Goal: Information Seeking & Learning: Understand process/instructions

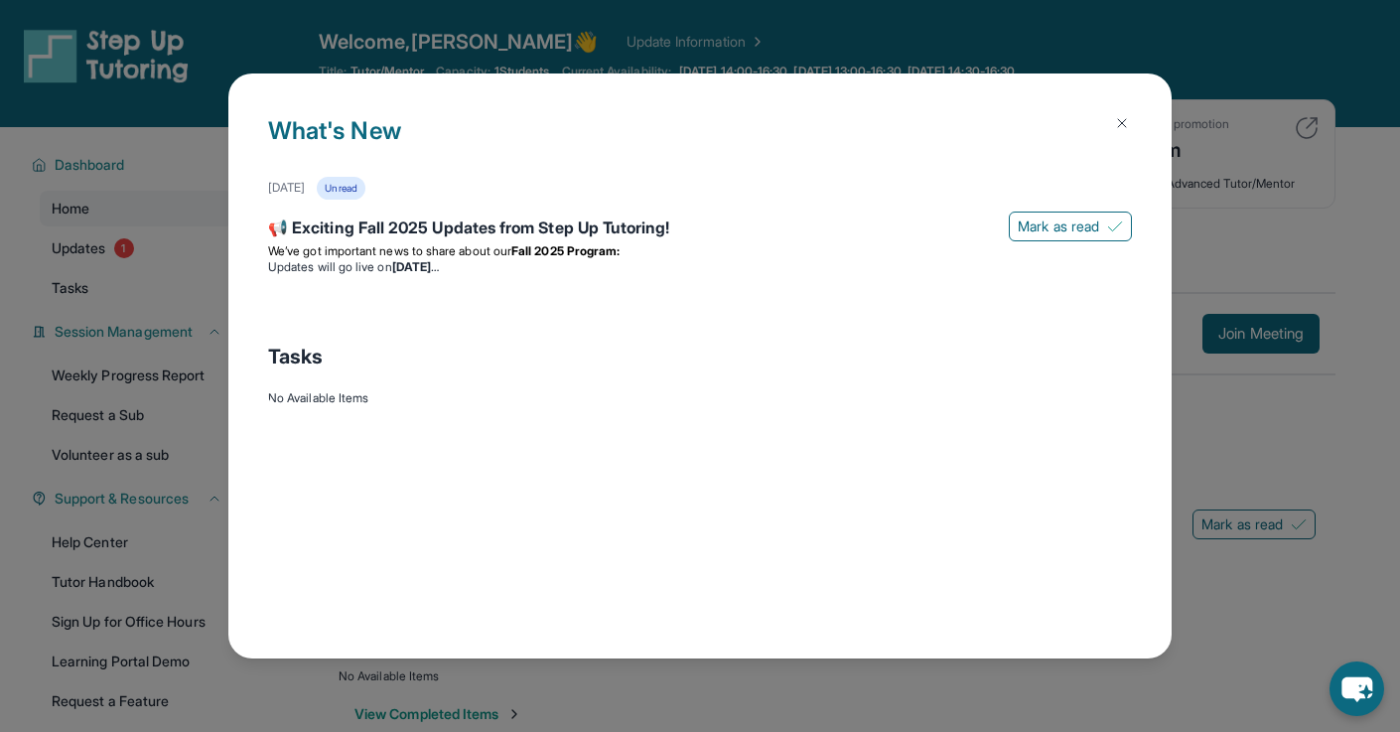
click at [1116, 118] on img at bounding box center [1122, 123] width 16 height 16
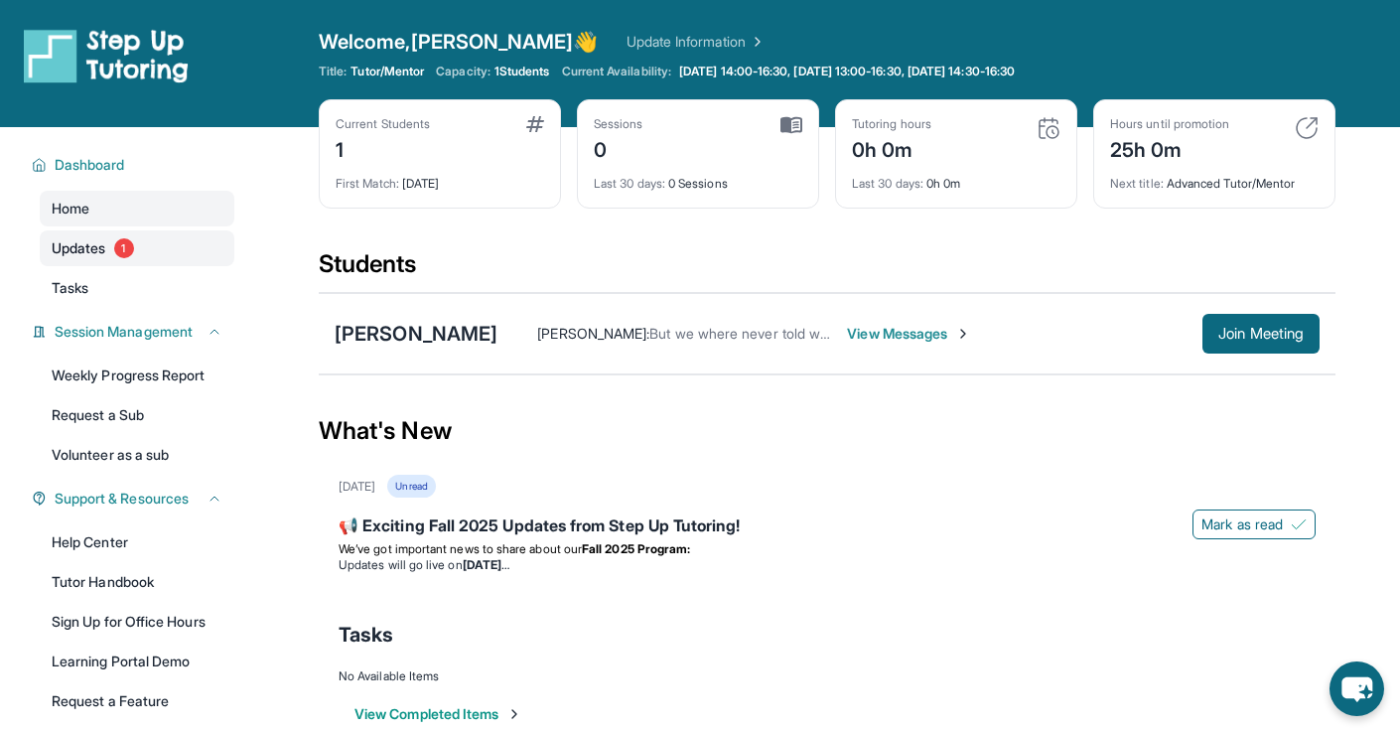
click at [203, 246] on link "Updates 1" at bounding box center [137, 248] width 195 height 36
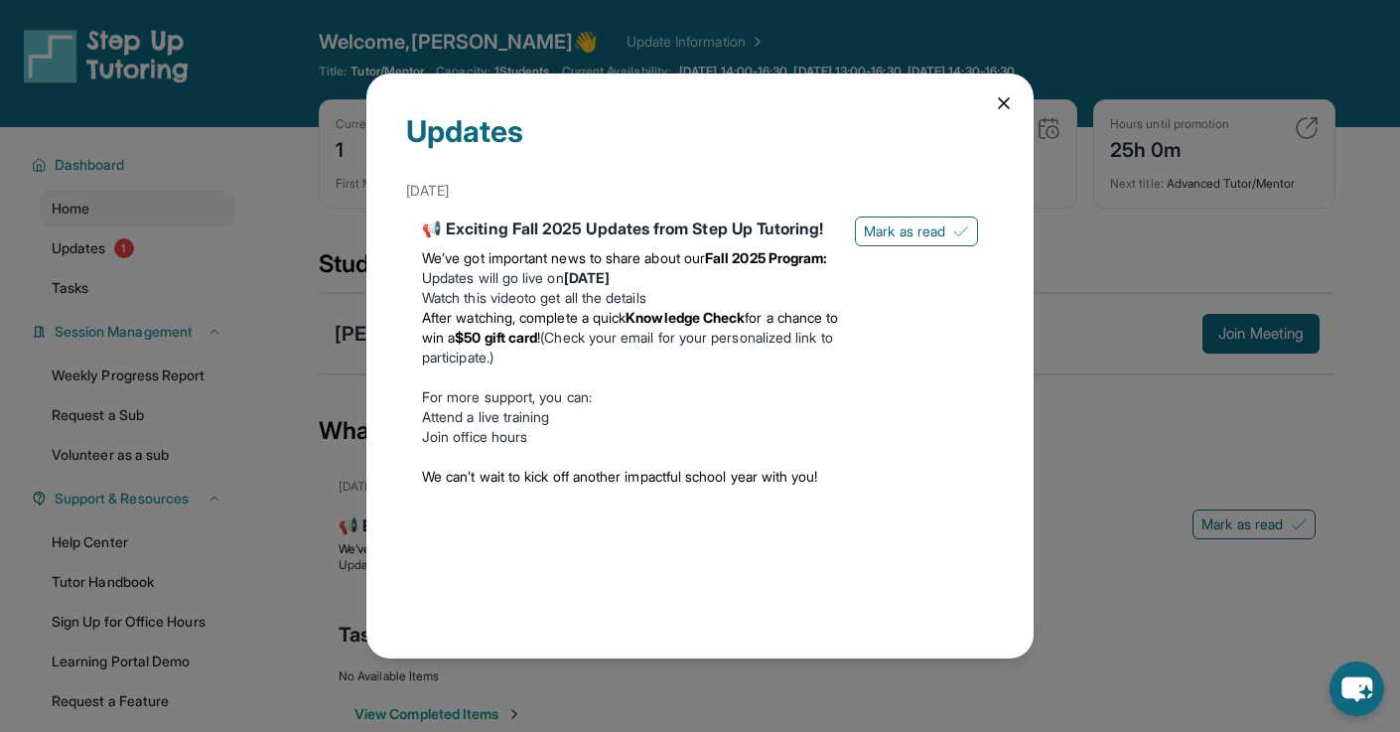
click at [992, 107] on div "Updates August 27th 📢 Exciting Fall 2025 Updates from Step Up Tutoring! We’ve g…" at bounding box center [700, 366] width 667 height 586
click at [1007, 108] on icon at bounding box center [1004, 103] width 20 height 20
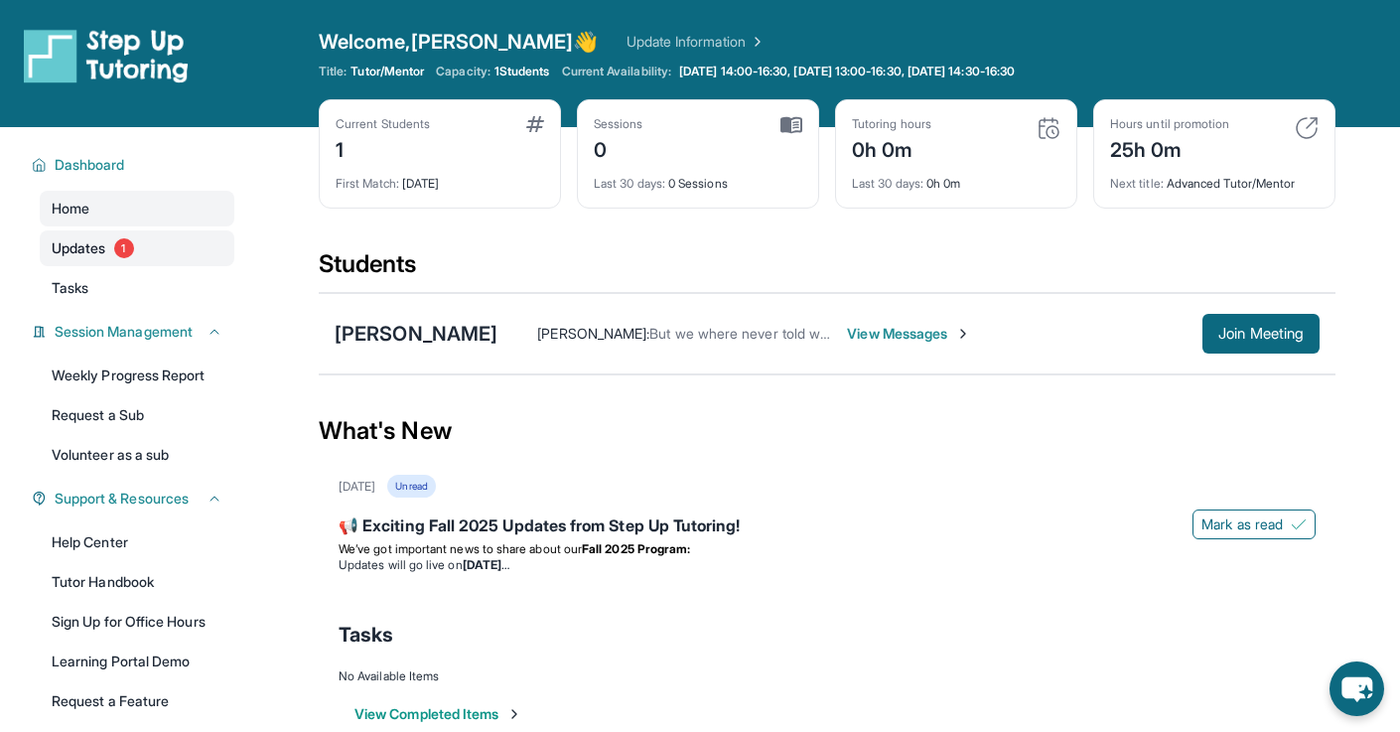
click at [132, 256] on link "Updates 1" at bounding box center [137, 248] width 195 height 36
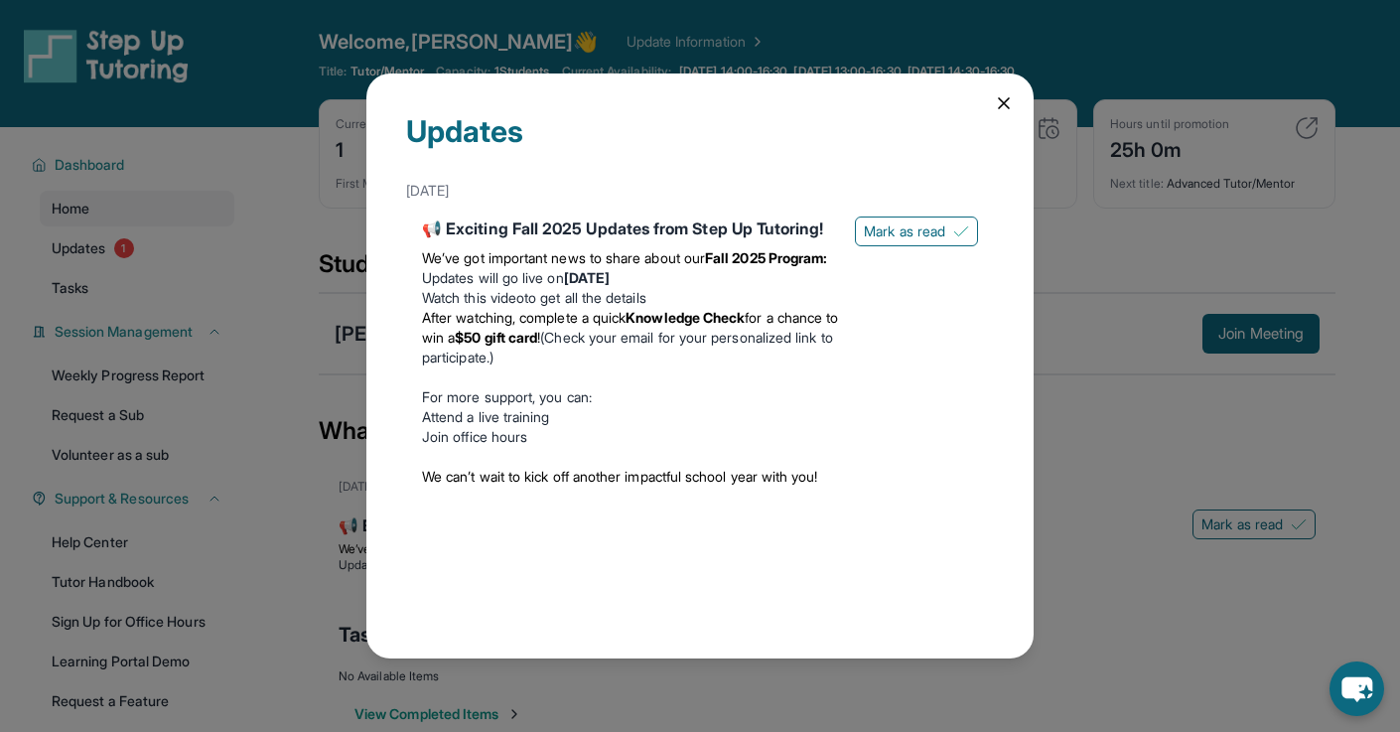
click at [1002, 102] on icon at bounding box center [1004, 103] width 10 height 10
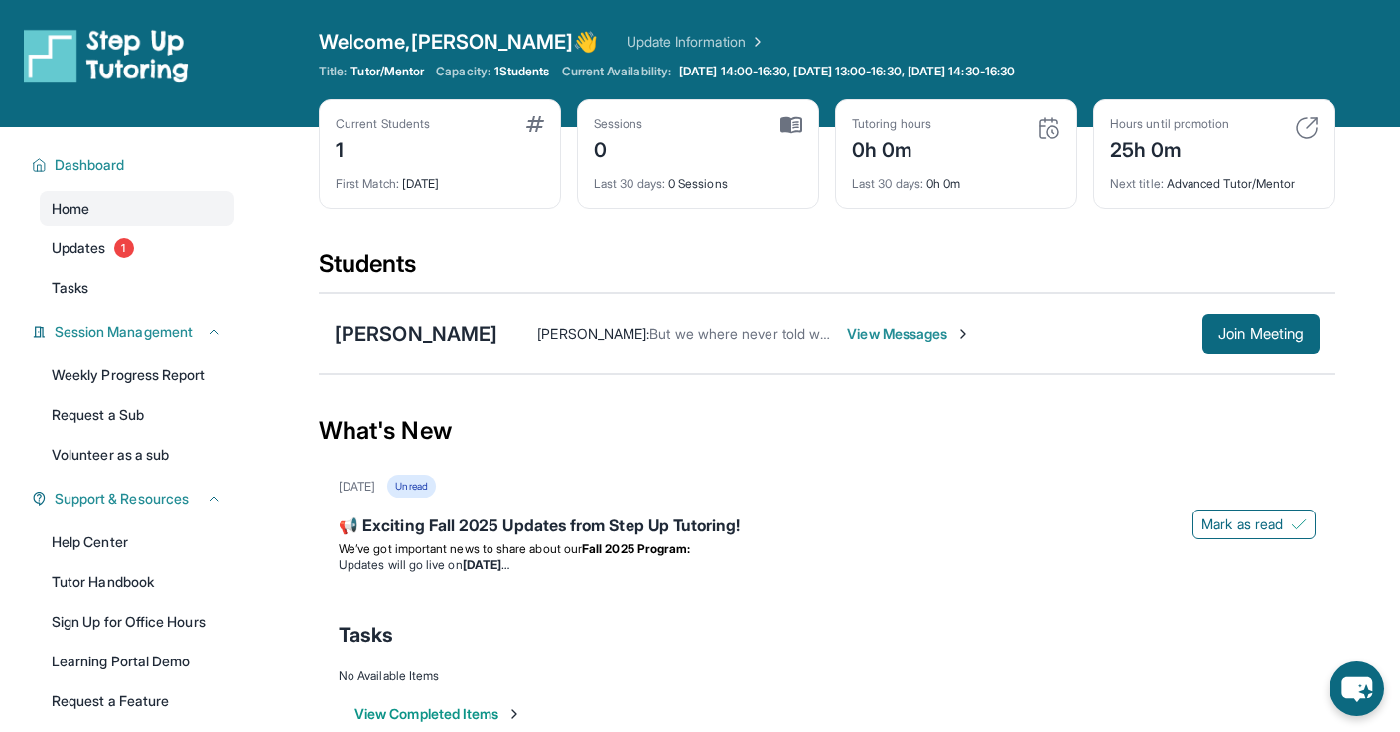
click at [476, 150] on div "Current Students 1" at bounding box center [440, 140] width 209 height 48
click at [115, 236] on link "Updates 1" at bounding box center [137, 248] width 195 height 36
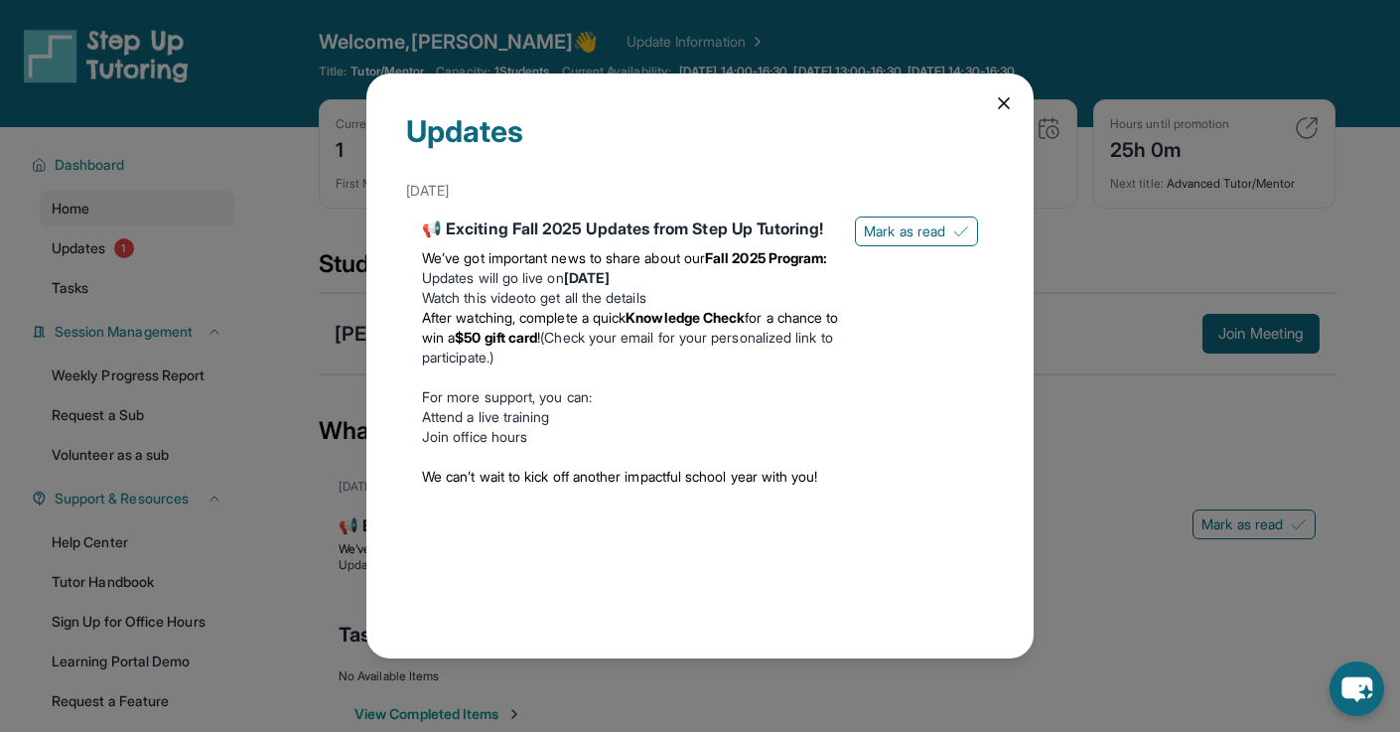
click at [1003, 94] on icon at bounding box center [1004, 103] width 20 height 20
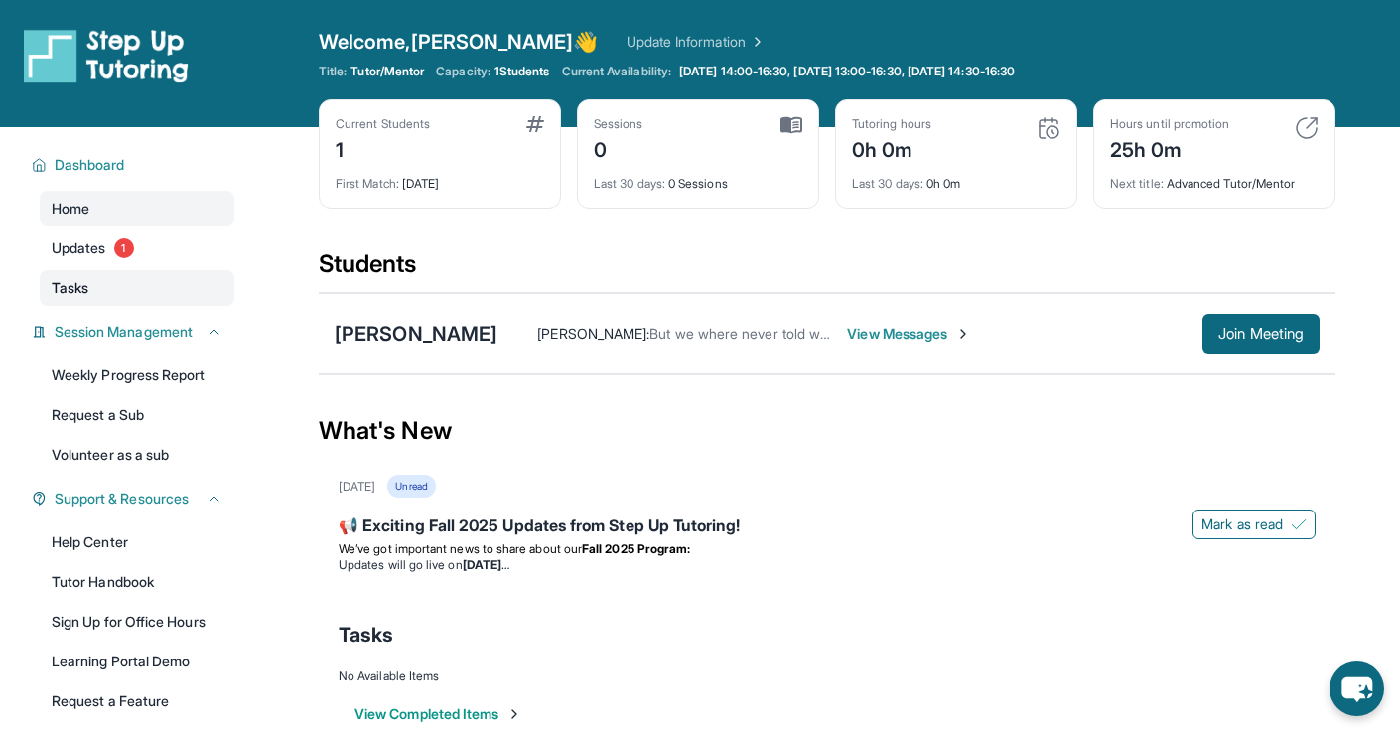
click at [96, 290] on link "Tasks" at bounding box center [137, 288] width 195 height 36
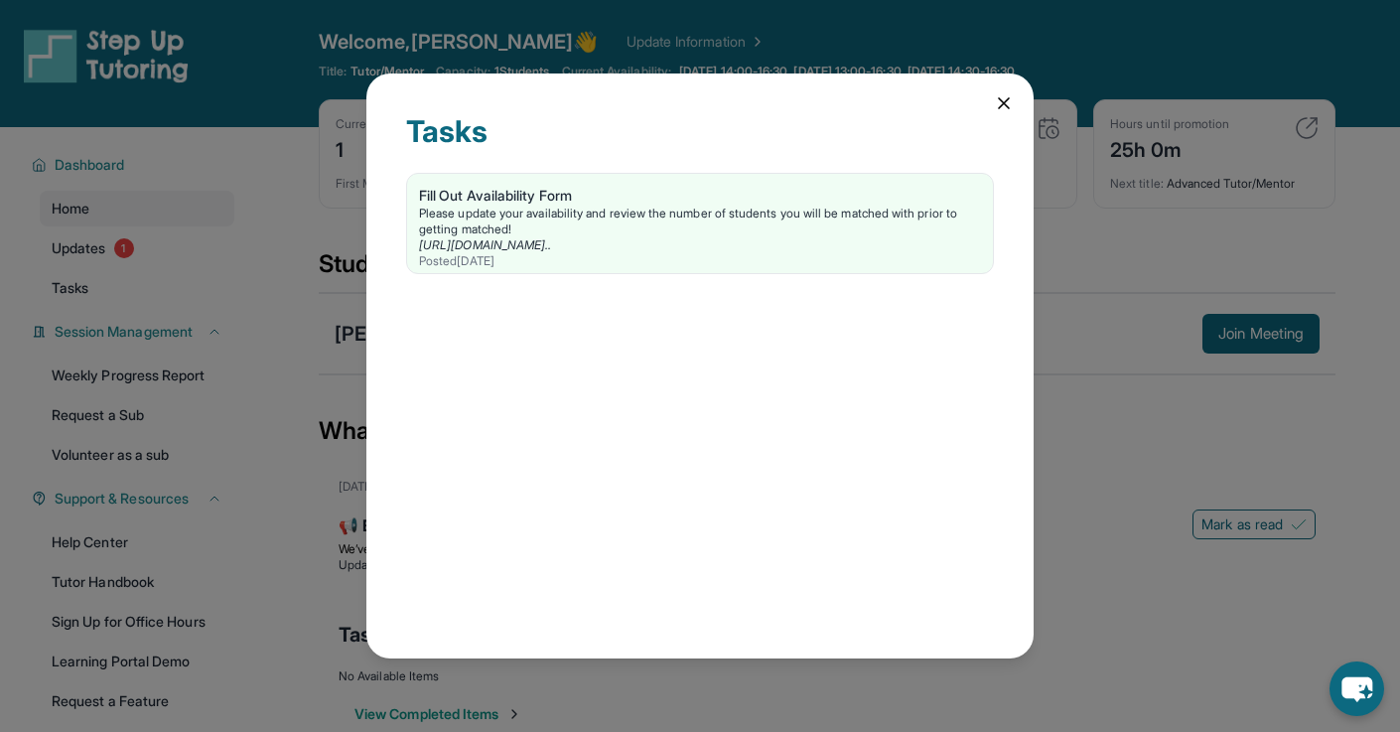
click at [1005, 110] on icon at bounding box center [1004, 103] width 20 height 20
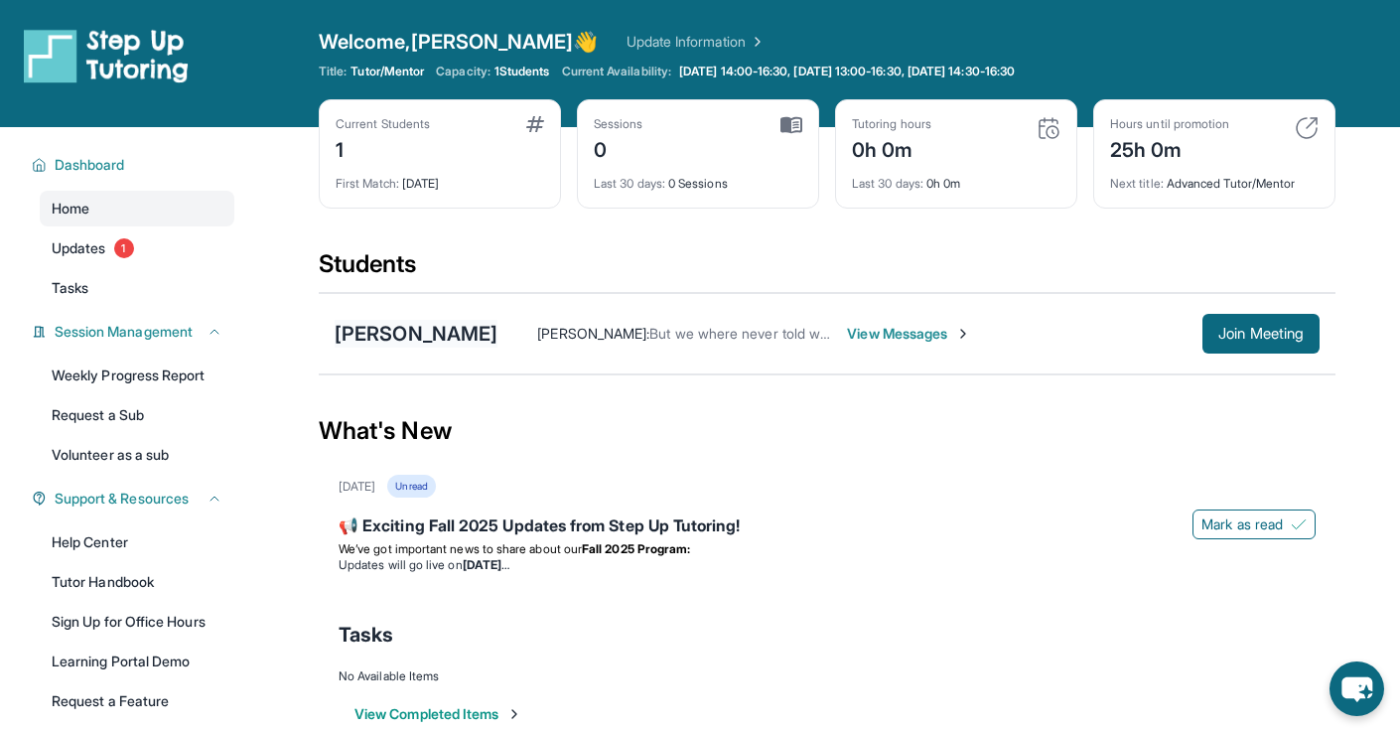
click at [453, 334] on div "[PERSON_NAME]" at bounding box center [416, 334] width 163 height 28
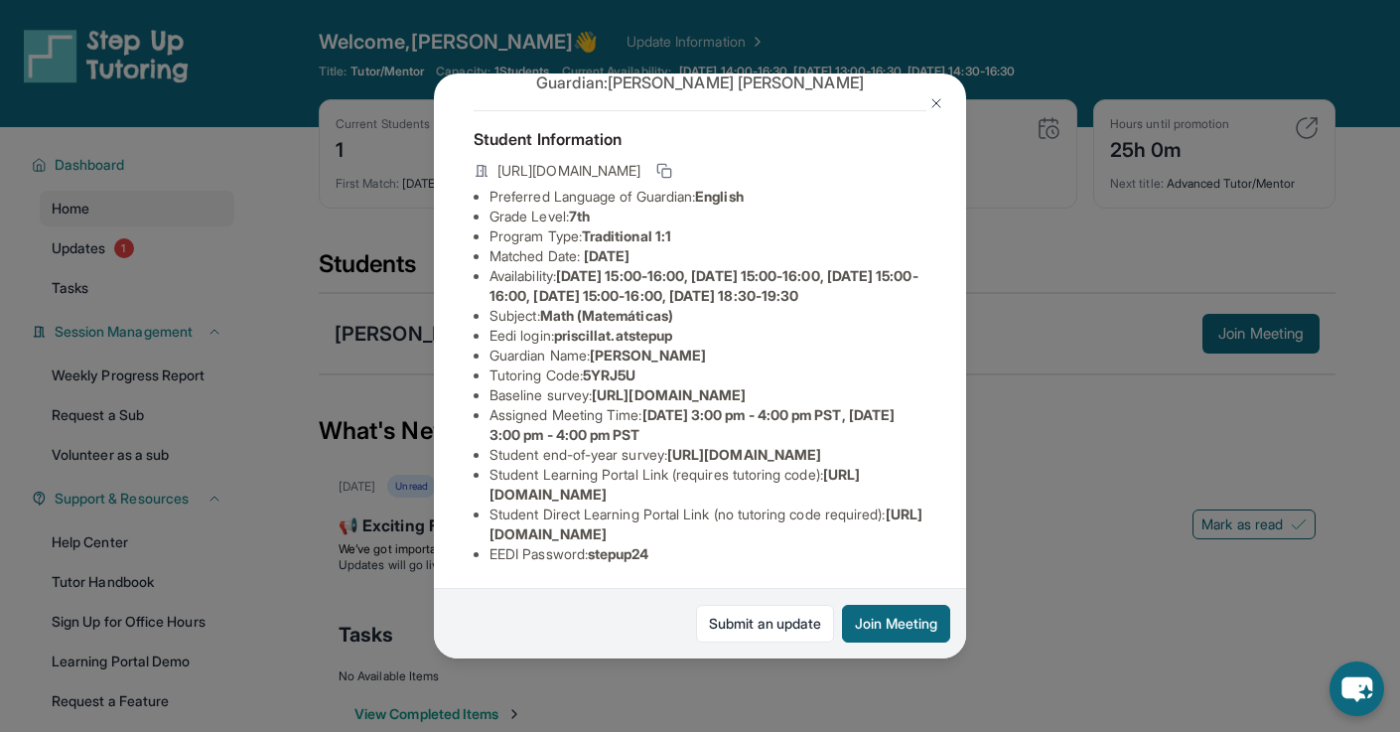
scroll to position [229, 28]
click at [929, 97] on img at bounding box center [937, 103] width 16 height 16
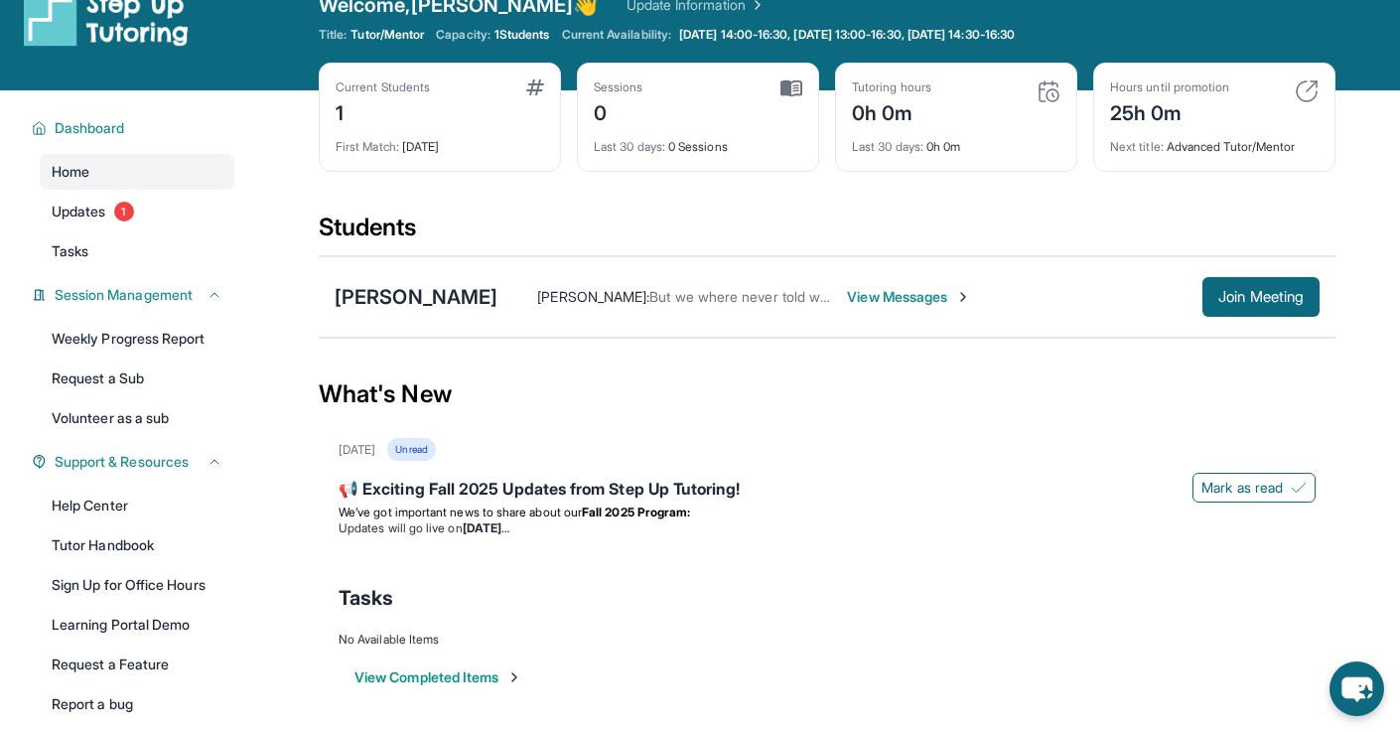
scroll to position [46, 0]
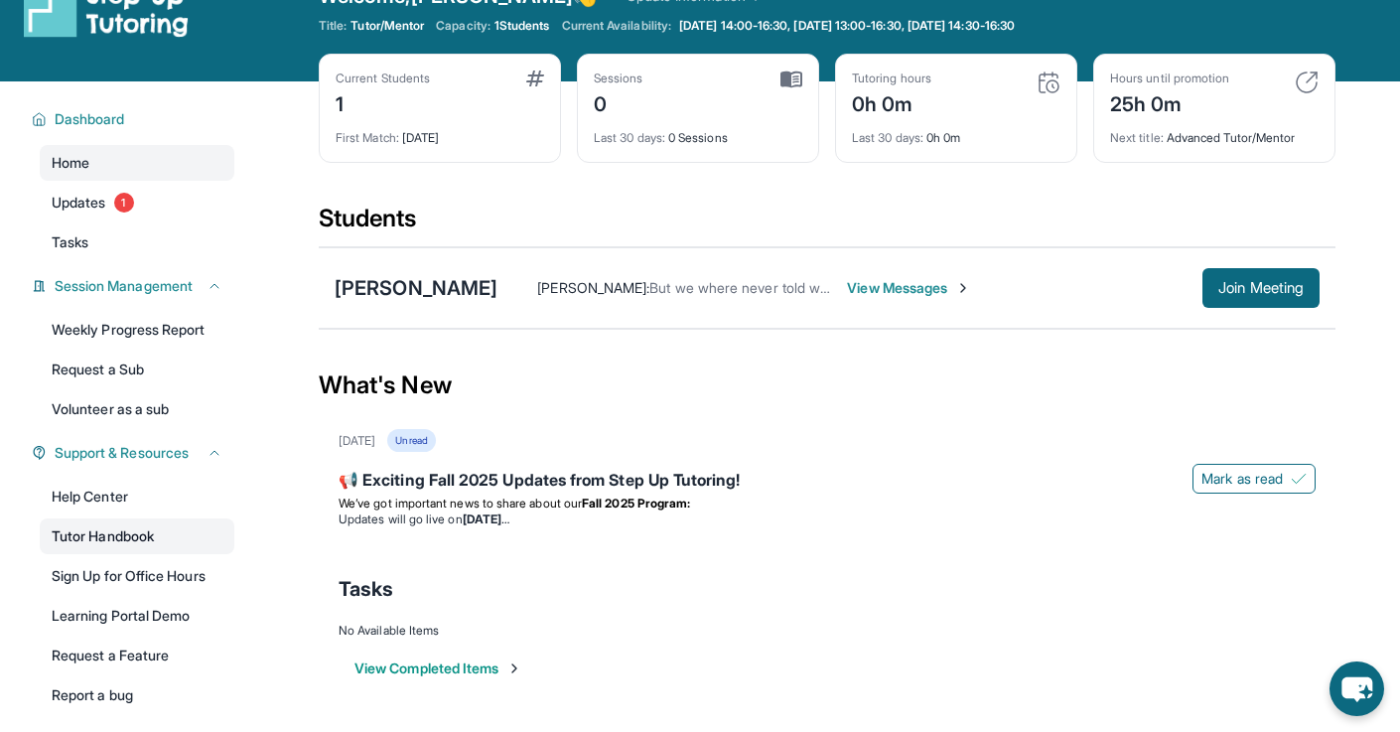
click at [121, 549] on link "Tutor Handbook" at bounding box center [137, 536] width 195 height 36
click at [872, 286] on span "View Messages" at bounding box center [909, 288] width 124 height 20
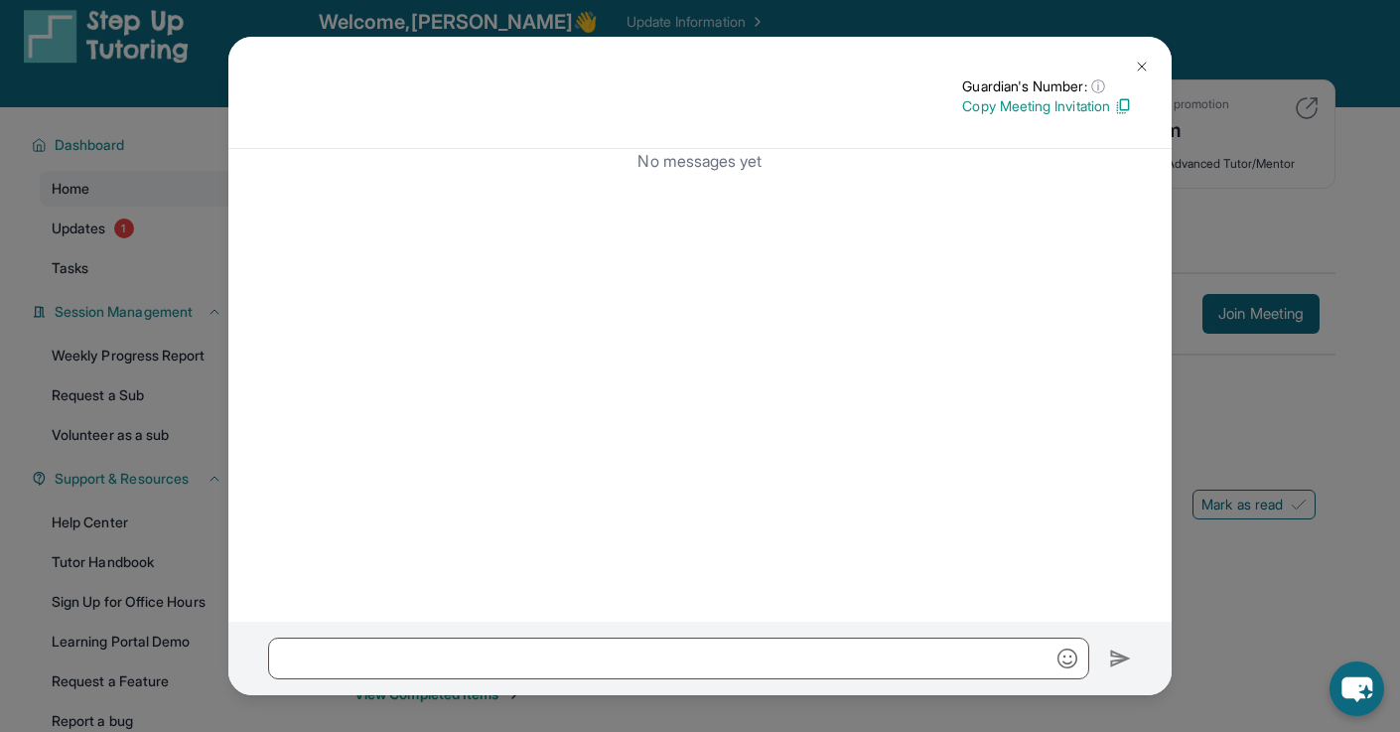
scroll to position [26, 0]
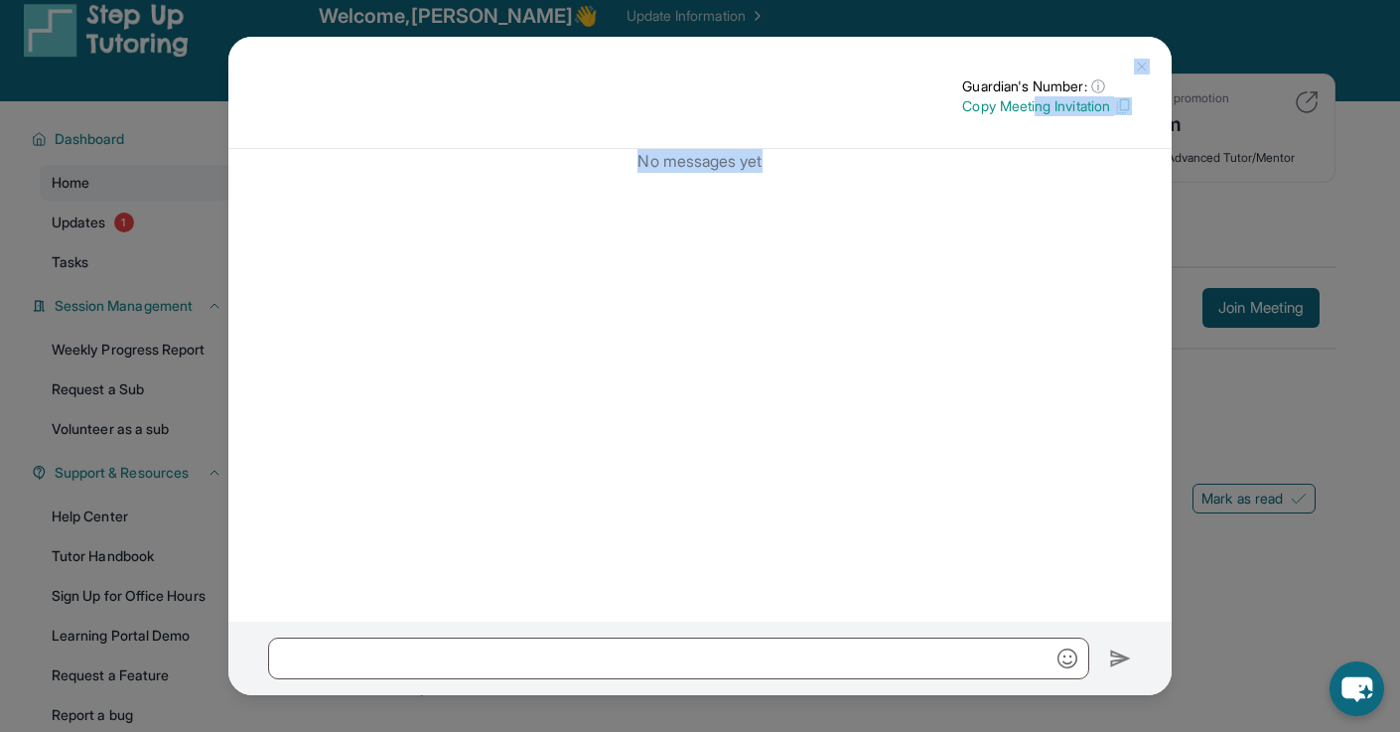
drag, startPoint x: 1028, startPoint y: 103, endPoint x: 807, endPoint y: 259, distance: 270.9
click at [807, 256] on div "Guardian's Number: ⓘ This isn't the guardian's real number — it's a private for…" at bounding box center [700, 330] width 944 height 586
click at [820, 260] on div "No messages yet" at bounding box center [700, 386] width 944 height 474
click at [1131, 73] on button at bounding box center [1142, 67] width 40 height 40
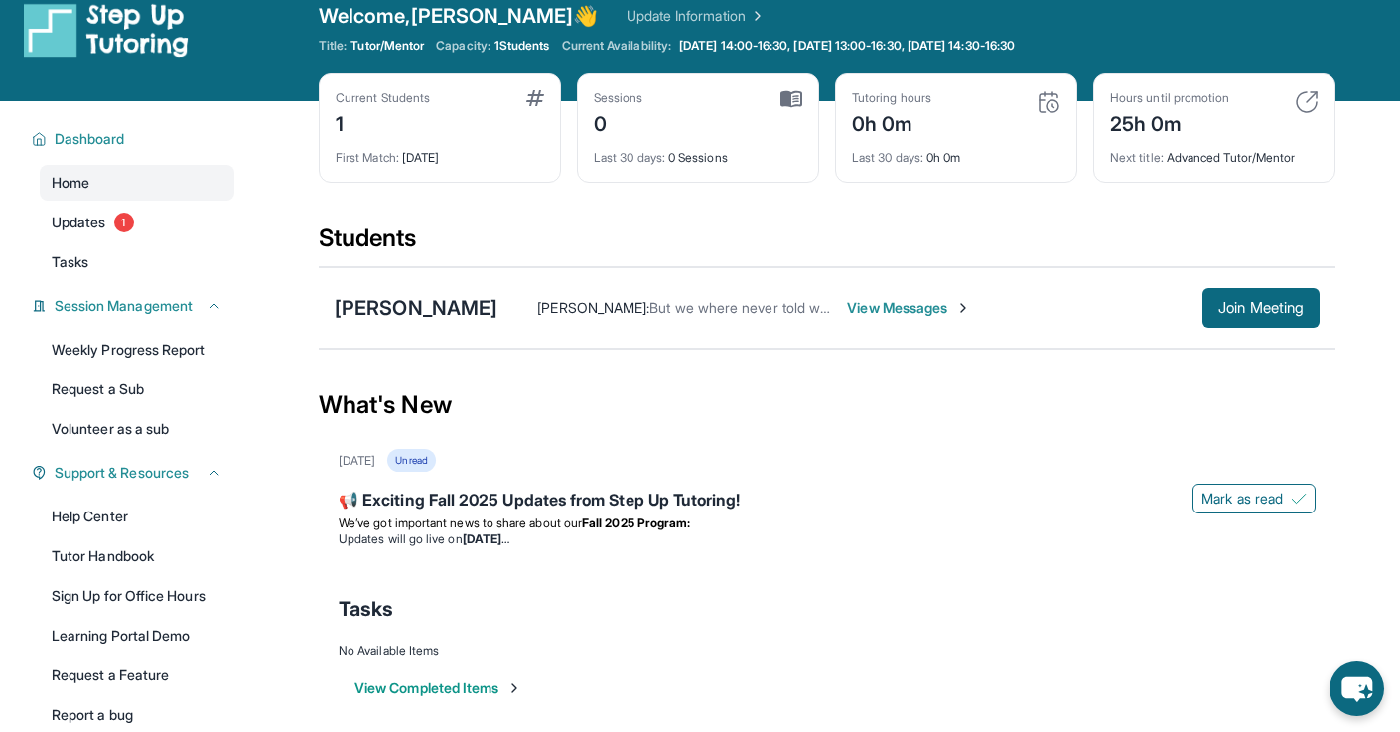
click at [802, 327] on div "Lucy Solorio : But we where never told when it starts View Messages Join Meeting" at bounding box center [909, 308] width 822 height 40
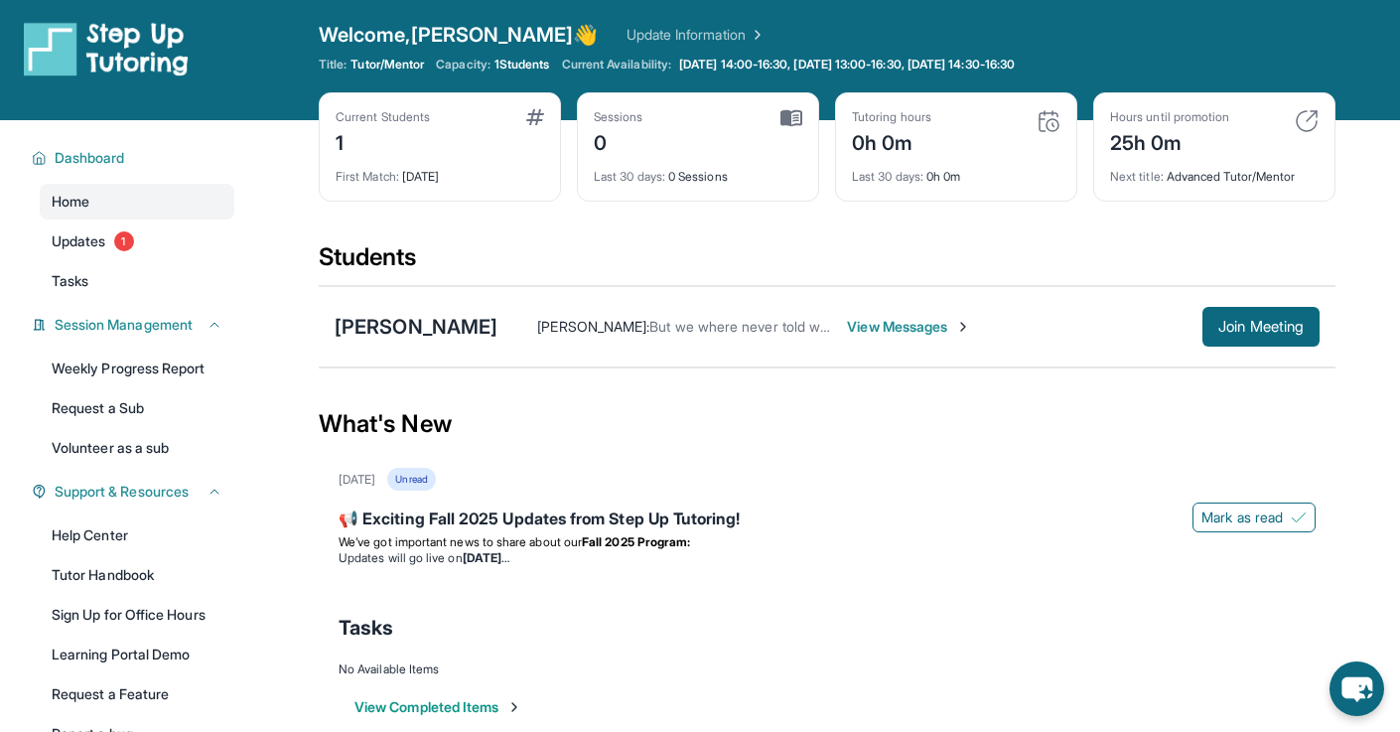
scroll to position [0, 0]
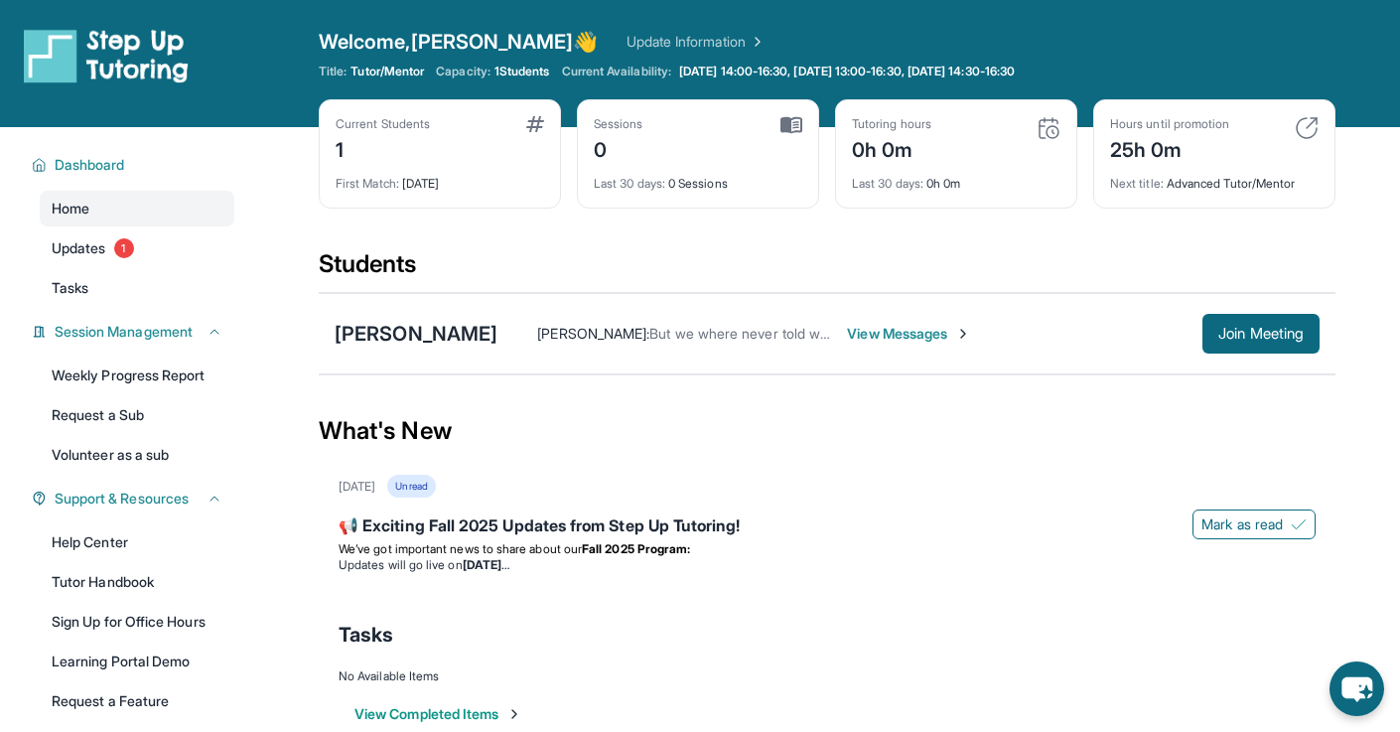
click at [900, 337] on span "View Messages" at bounding box center [909, 334] width 124 height 20
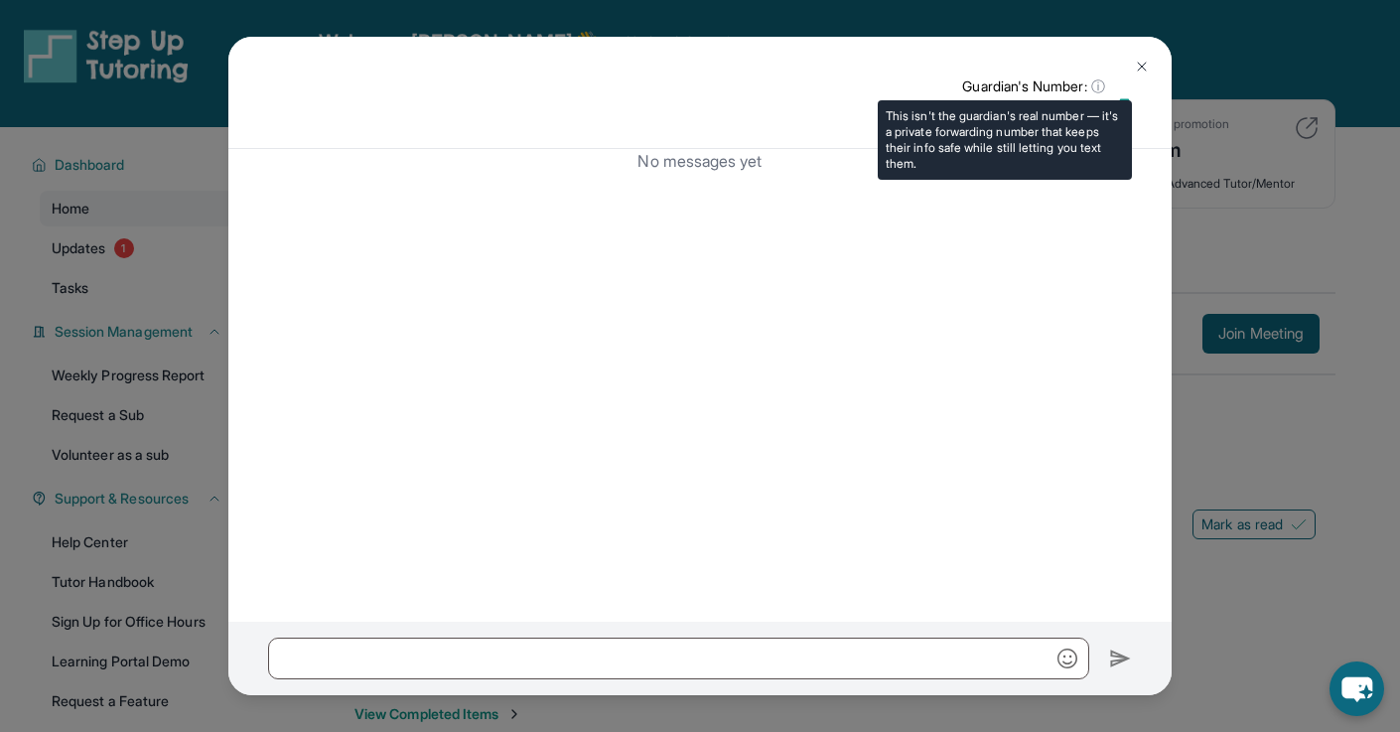
click at [1094, 84] on span "ⓘ" at bounding box center [1099, 86] width 14 height 20
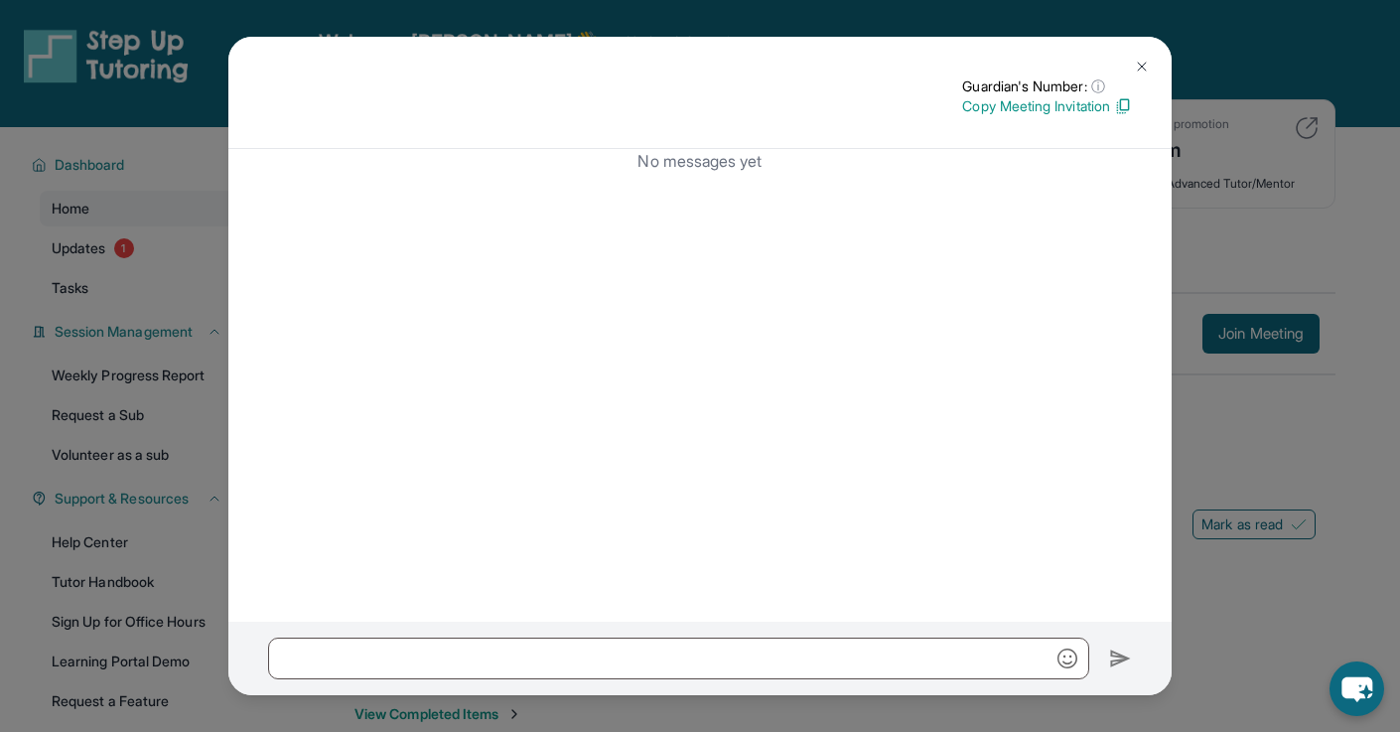
click at [1118, 113] on img at bounding box center [1123, 106] width 18 height 18
click at [1137, 66] on img at bounding box center [1142, 67] width 16 height 16
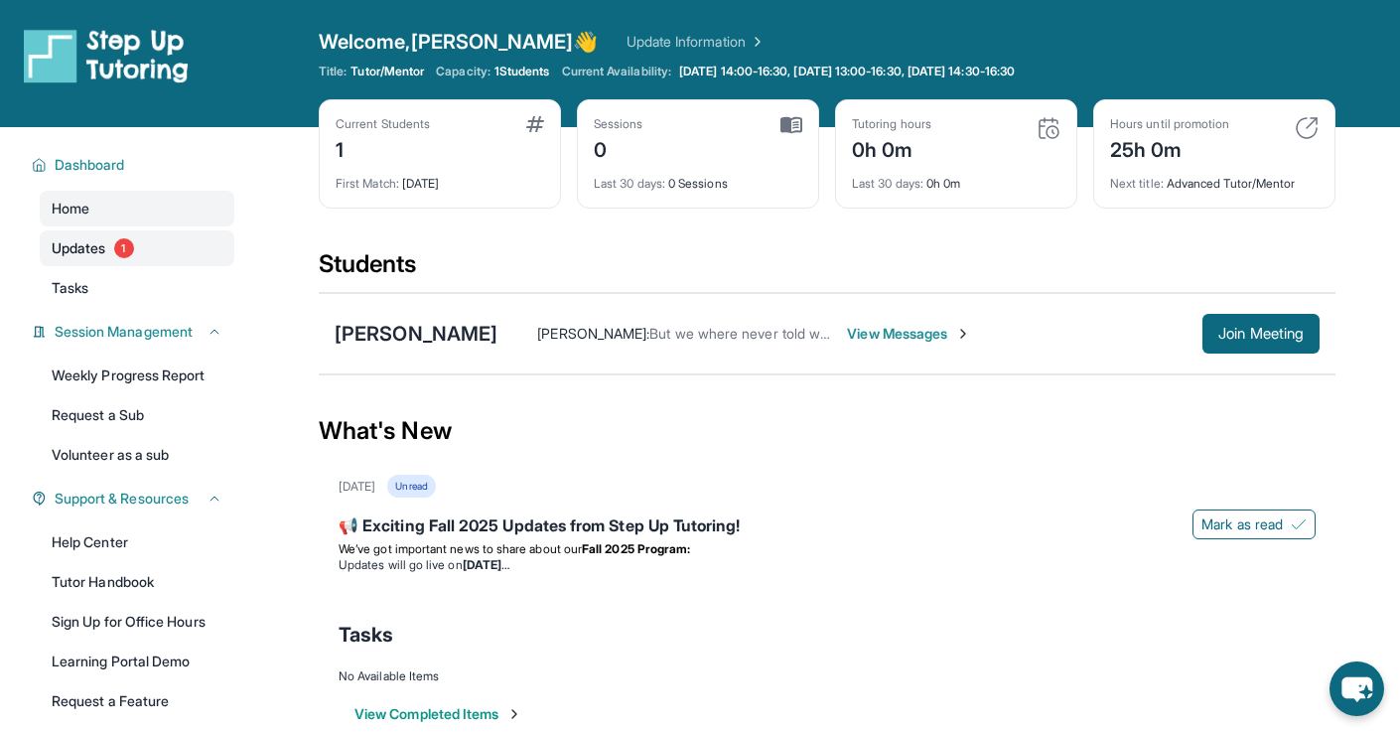
click at [122, 250] on span "1" at bounding box center [124, 248] width 20 height 20
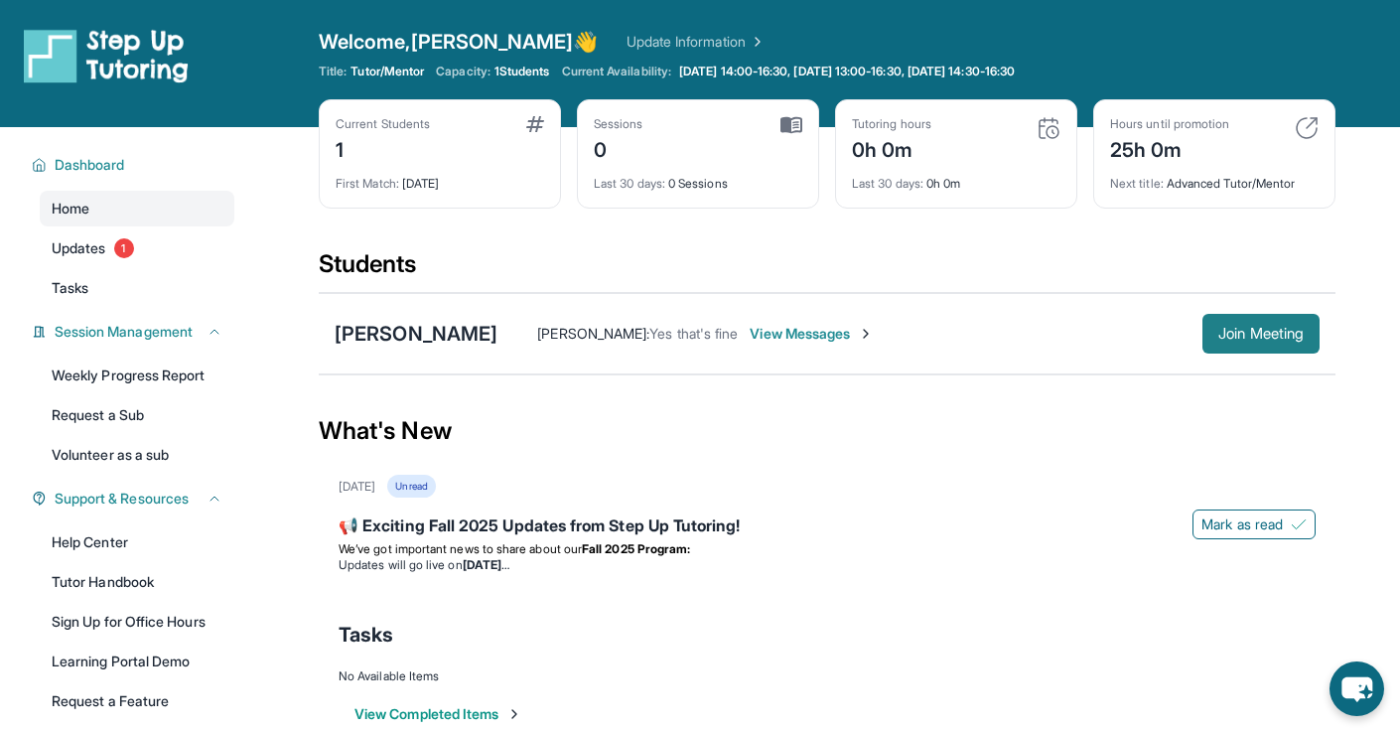
click at [1259, 345] on button "Join Meeting" at bounding box center [1261, 334] width 117 height 40
click at [795, 334] on span "View Messages" at bounding box center [812, 334] width 124 height 20
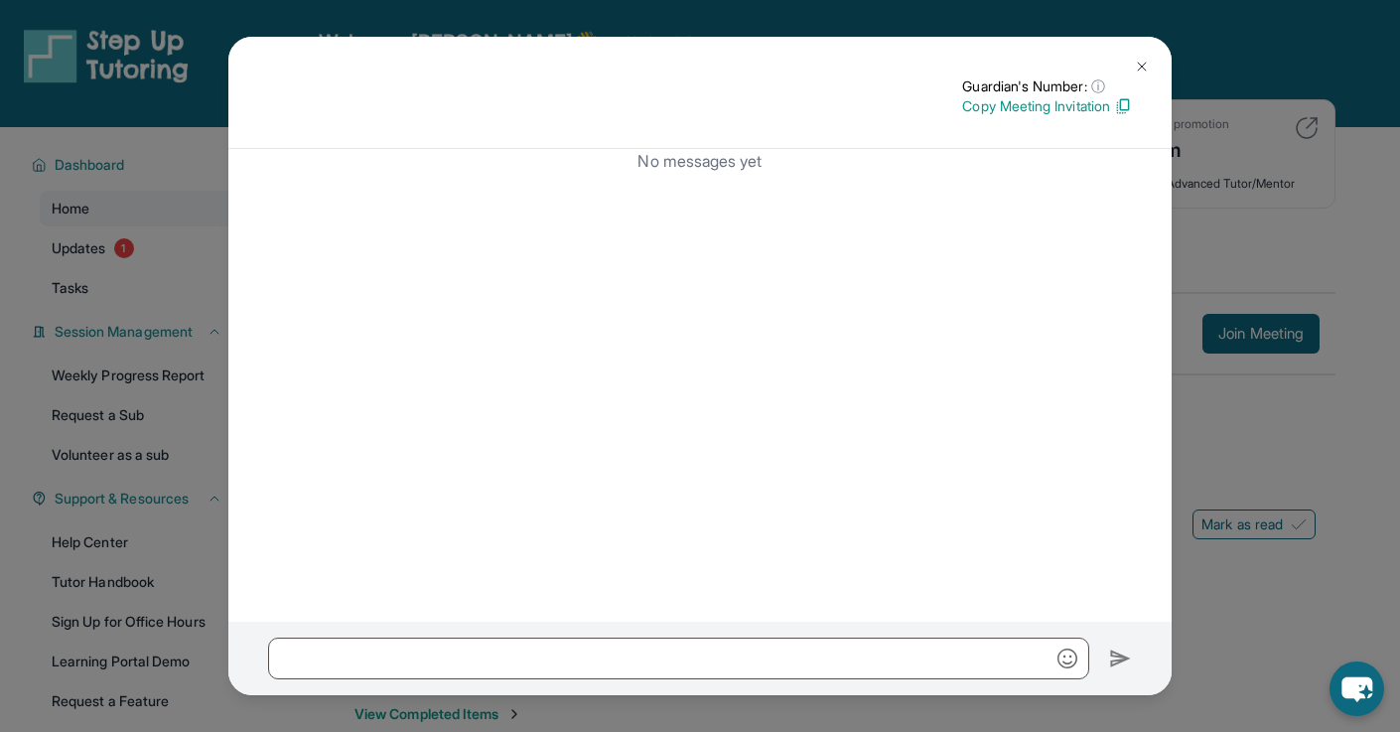
click at [1121, 106] on img at bounding box center [1123, 106] width 18 height 18
click at [1146, 60] on img at bounding box center [1142, 67] width 16 height 16
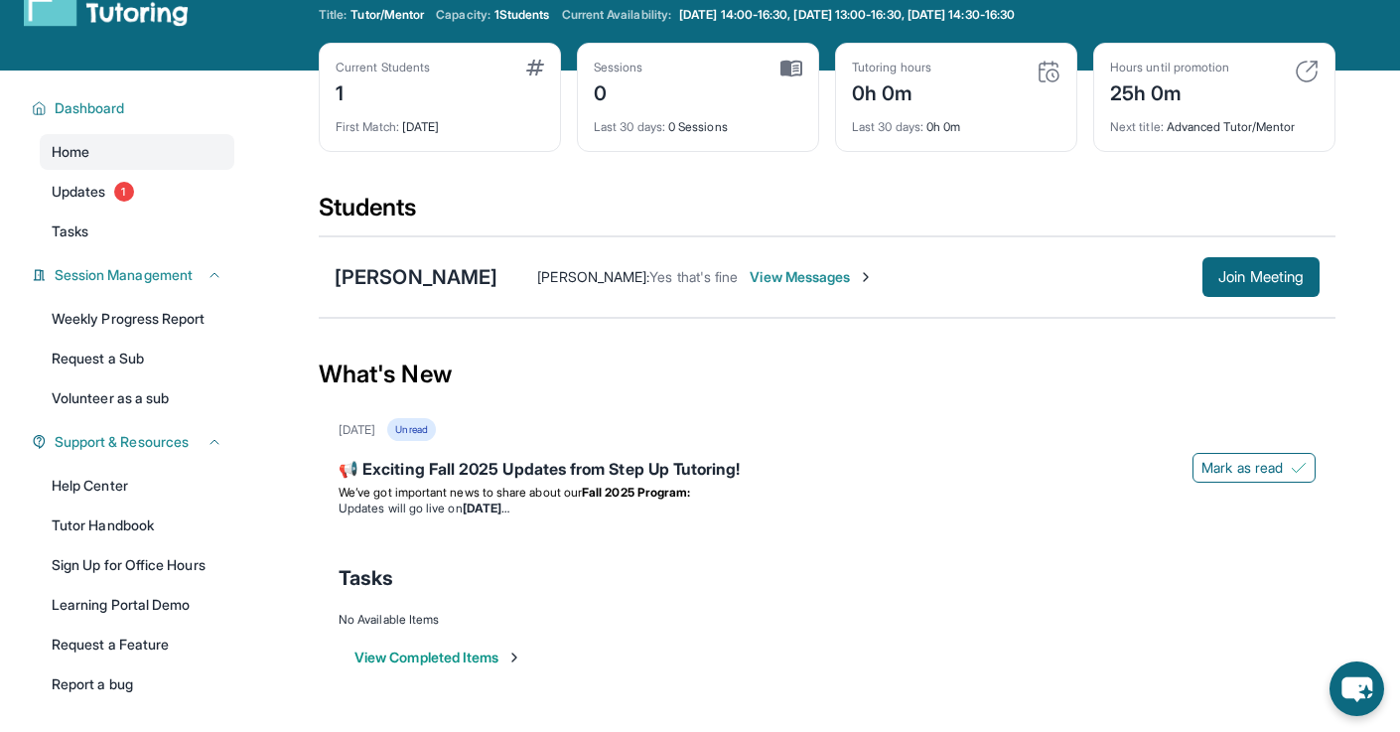
scroll to position [72, 0]
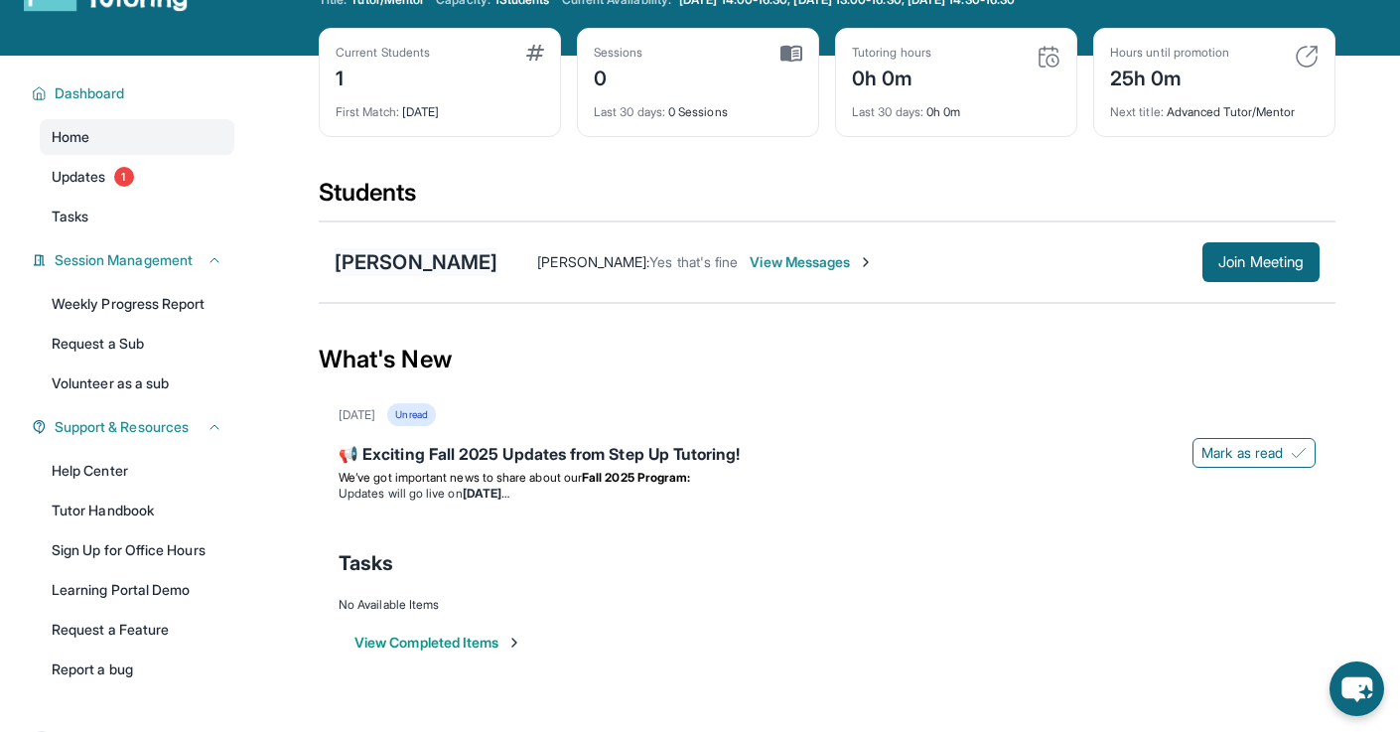
click at [397, 260] on div "[PERSON_NAME]" at bounding box center [416, 262] width 163 height 28
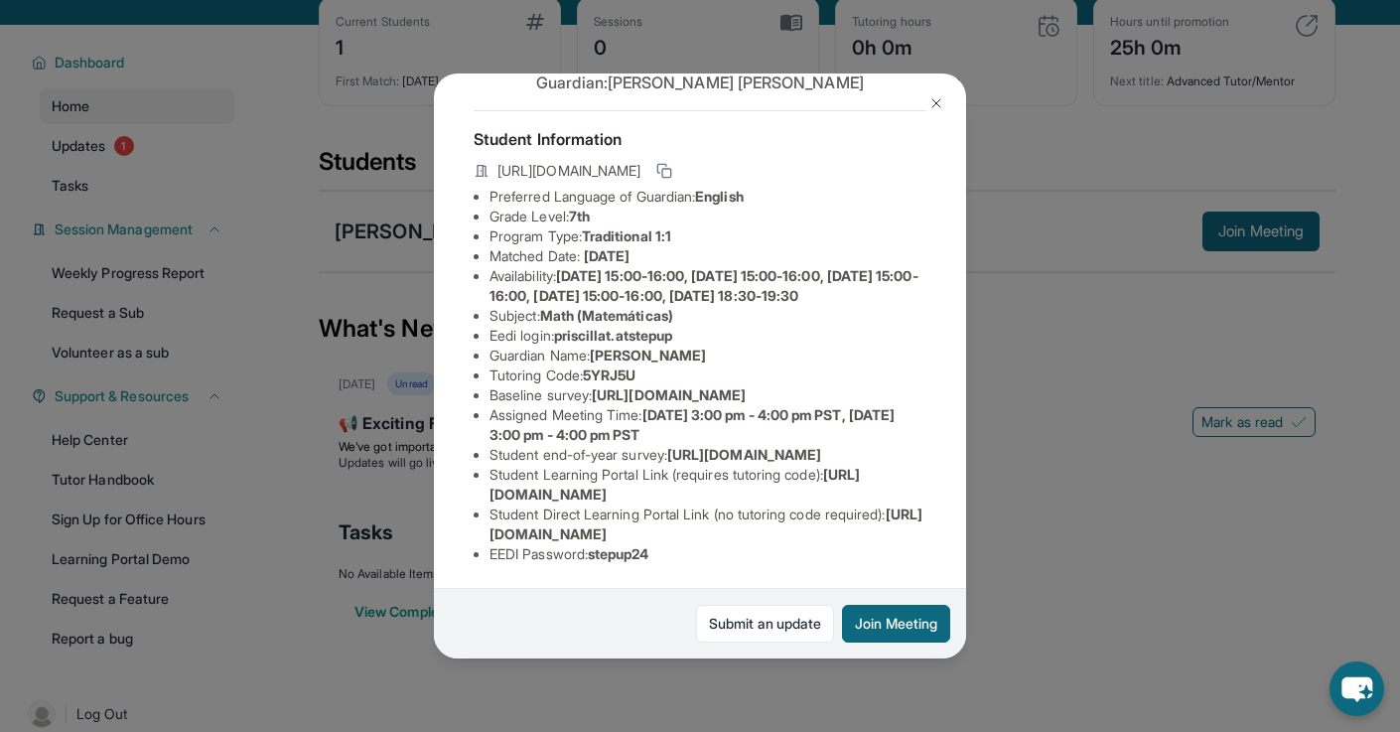
scroll to position [229, 0]
drag, startPoint x: 835, startPoint y: 496, endPoint x: 491, endPoint y: 493, distance: 344.7
click at [491, 493] on li "Student Learning Portal Link (requires tutoring code) : [URL][DOMAIN_NAME]" at bounding box center [708, 485] width 437 height 40
copy span "[URL][DOMAIN_NAME]"
click at [650, 519] on li "Student Direct Learning Portal Link (no tutoring code required) : [URL][DOMAIN_…" at bounding box center [708, 525] width 437 height 40
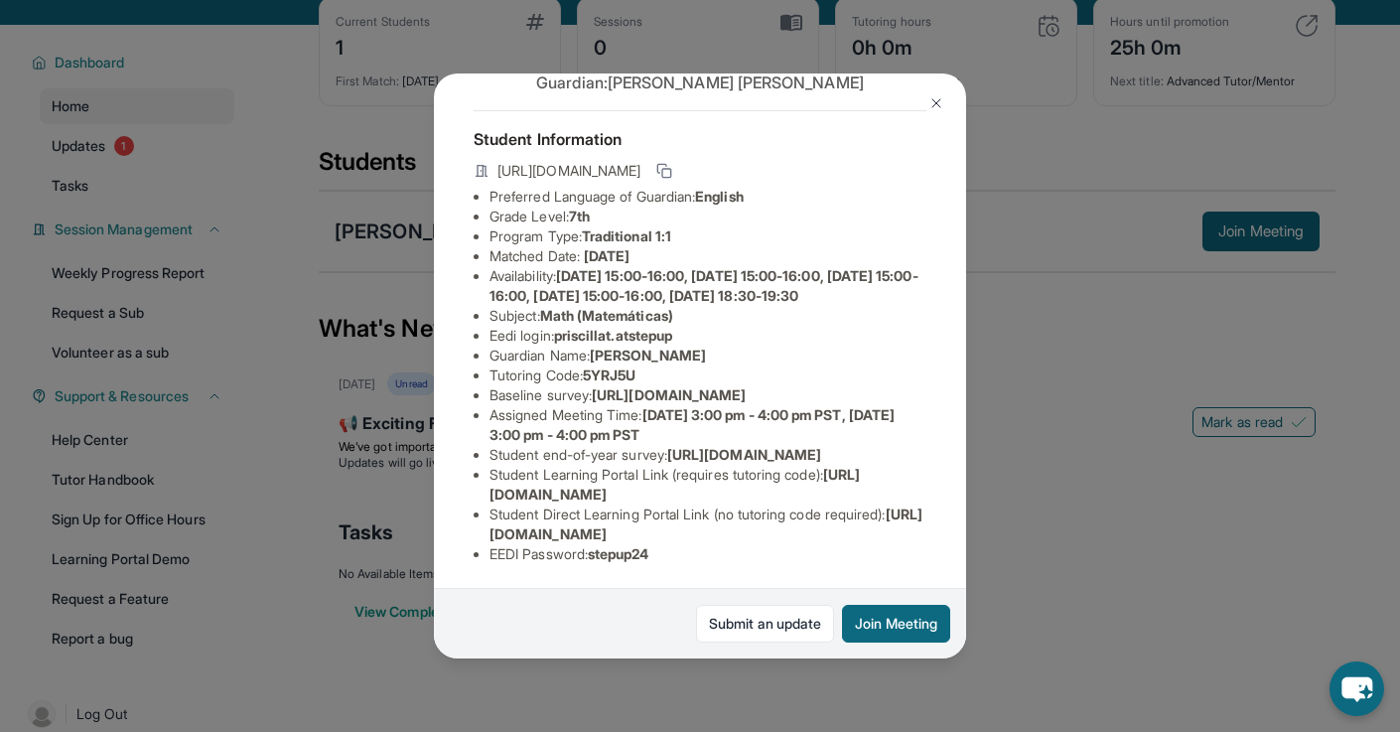
drag, startPoint x: 842, startPoint y: 493, endPoint x: 730, endPoint y: 490, distance: 112.3
click at [730, 490] on li "Student Learning Portal Link (requires tutoring code) : [URL][DOMAIN_NAME]" at bounding box center [708, 485] width 437 height 40
click at [730, 490] on span "[URL][DOMAIN_NAME]" at bounding box center [675, 484] width 370 height 37
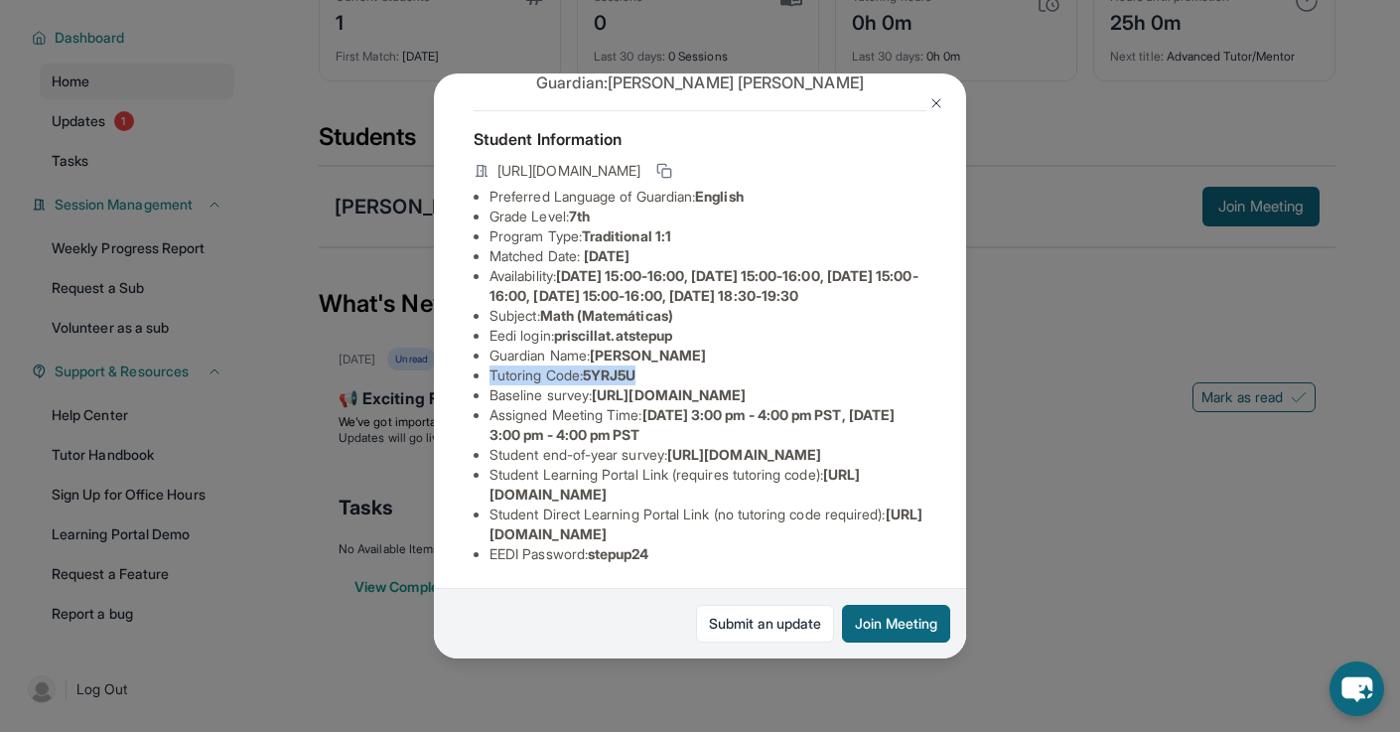
drag, startPoint x: 493, startPoint y: 233, endPoint x: 677, endPoint y: 238, distance: 184.8
click at [677, 366] on li "Tutoring Code : 5YRJ5U" at bounding box center [708, 376] width 437 height 20
copy li "Tutoring Code : 5YRJ5U"
click at [937, 106] on img at bounding box center [937, 103] width 16 height 16
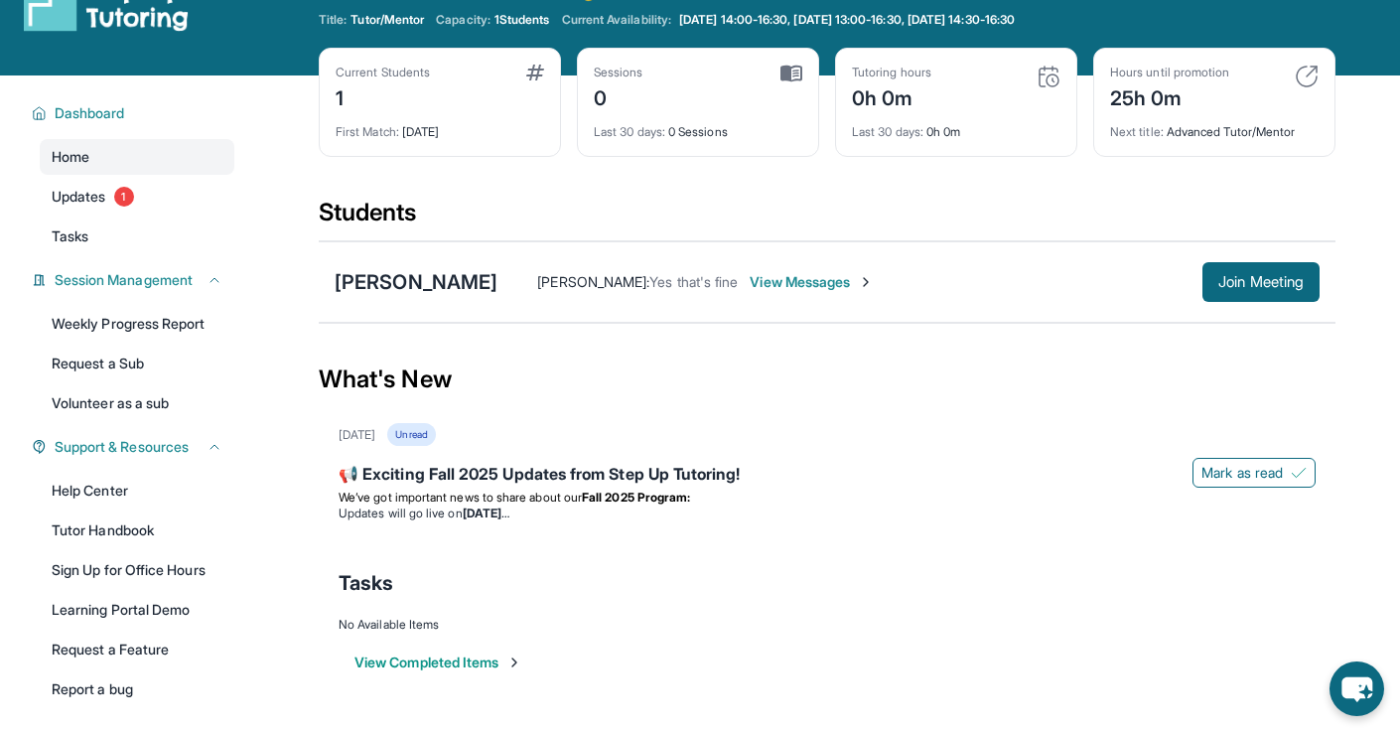
scroll to position [50, 0]
